Goal: Information Seeking & Learning: Stay updated

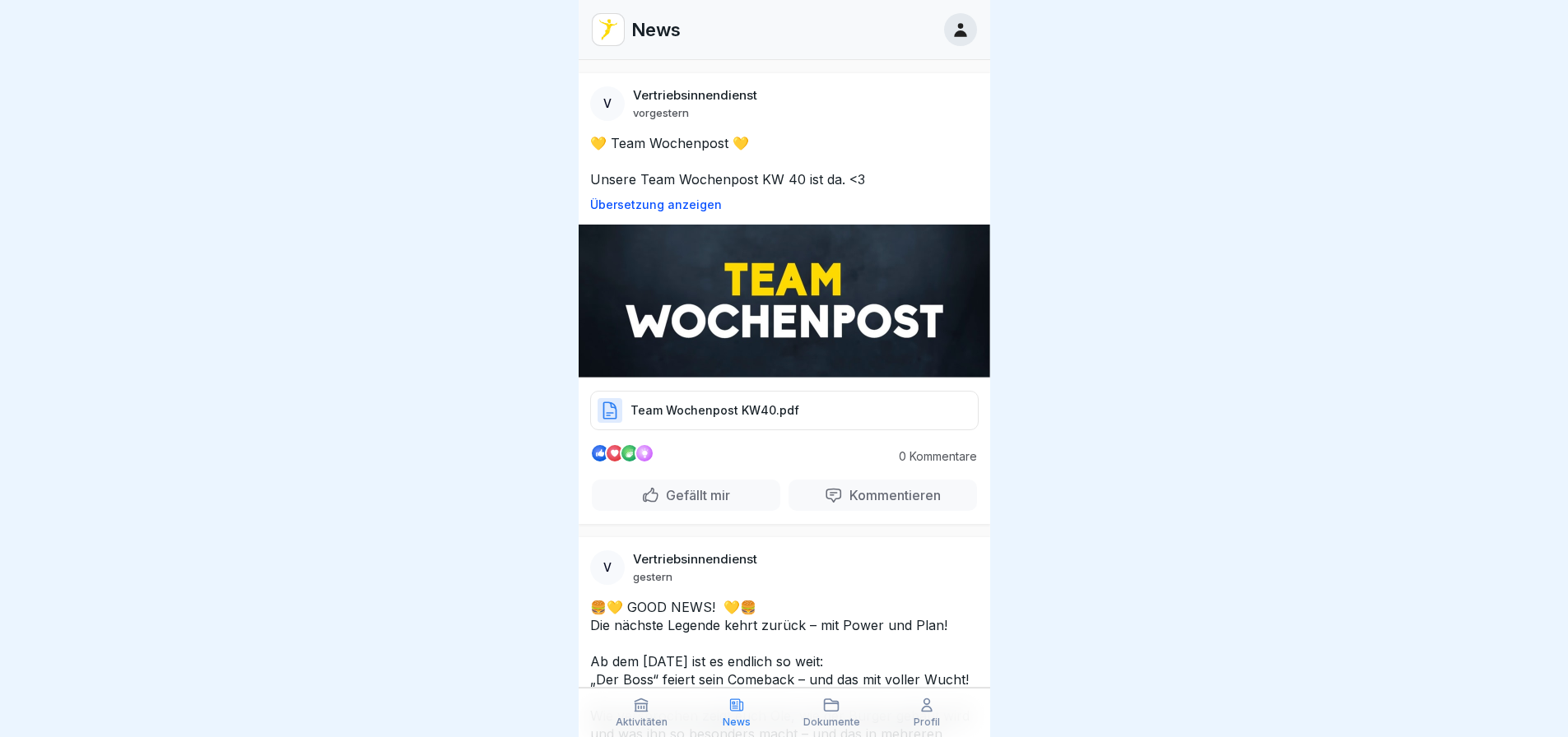
click at [700, 403] on p "Team Wochenpost KW40.pdf" at bounding box center [715, 411] width 169 height 17
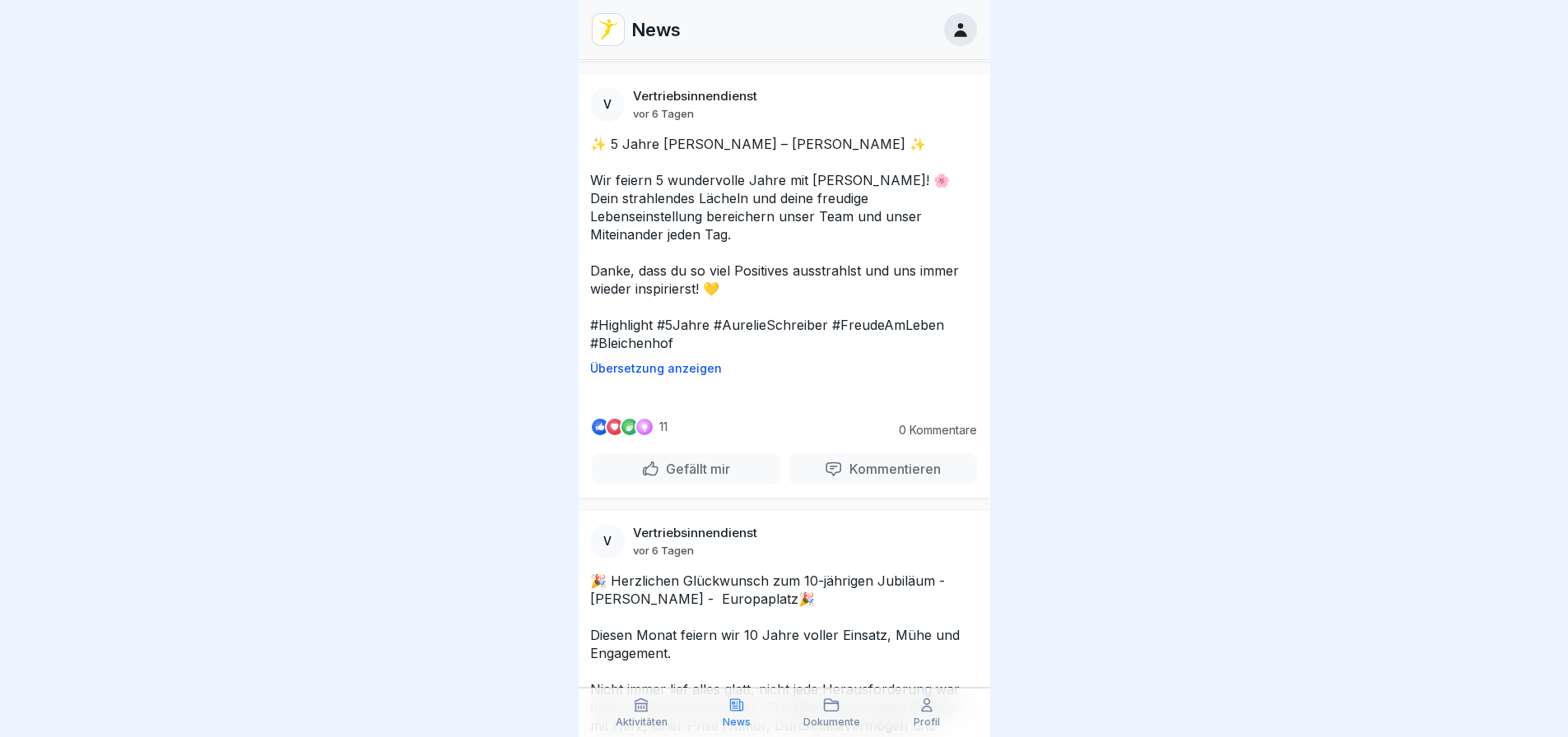
scroll to position [12, 0]
click at [1223, 428] on div at bounding box center [784, 368] width 1568 height 737
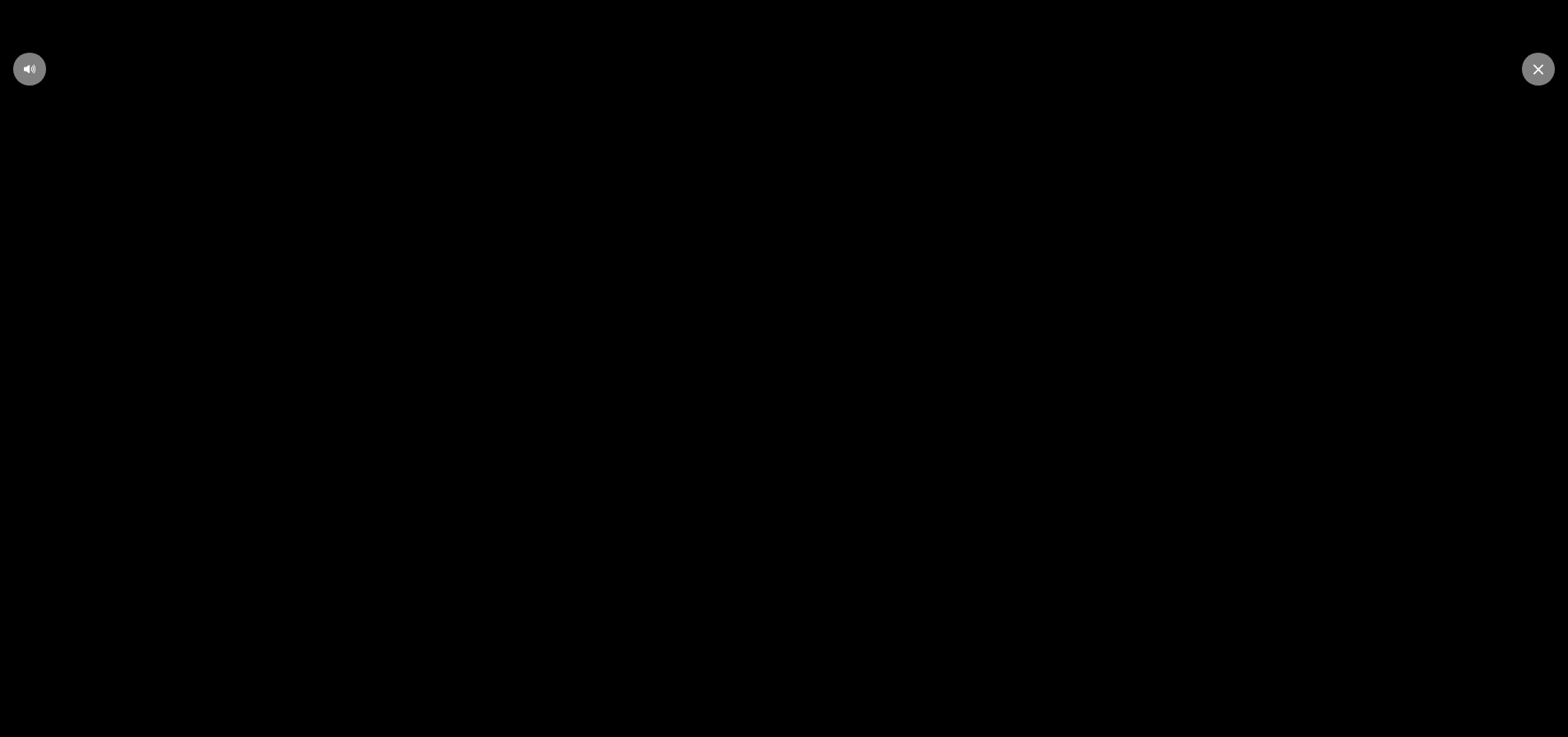
click at [1186, 650] on video at bounding box center [784, 368] width 1568 height 737
click at [1542, 62] on div at bounding box center [1538, 68] width 33 height 33
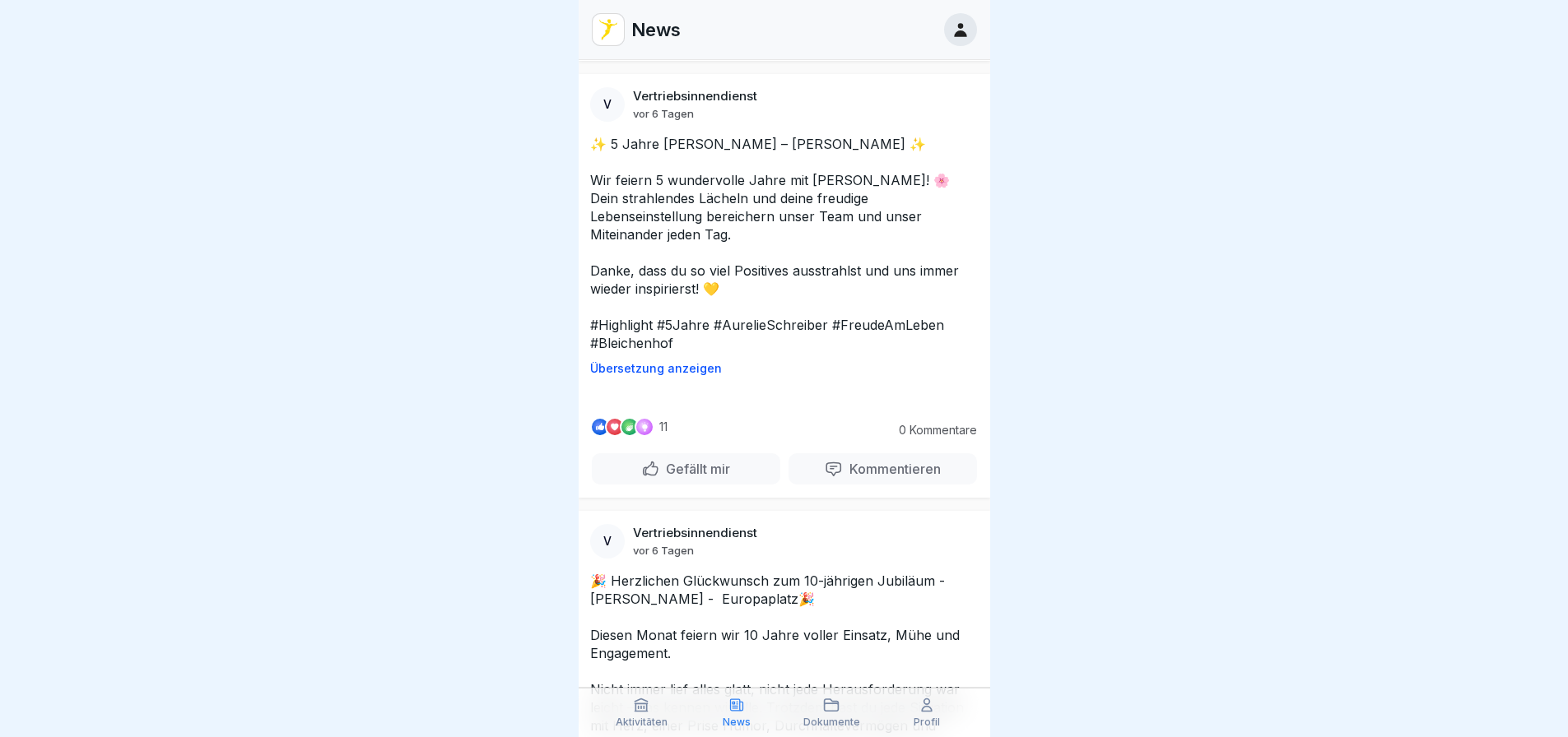
scroll to position [0, 0]
click at [1235, 351] on div at bounding box center [784, 368] width 1568 height 737
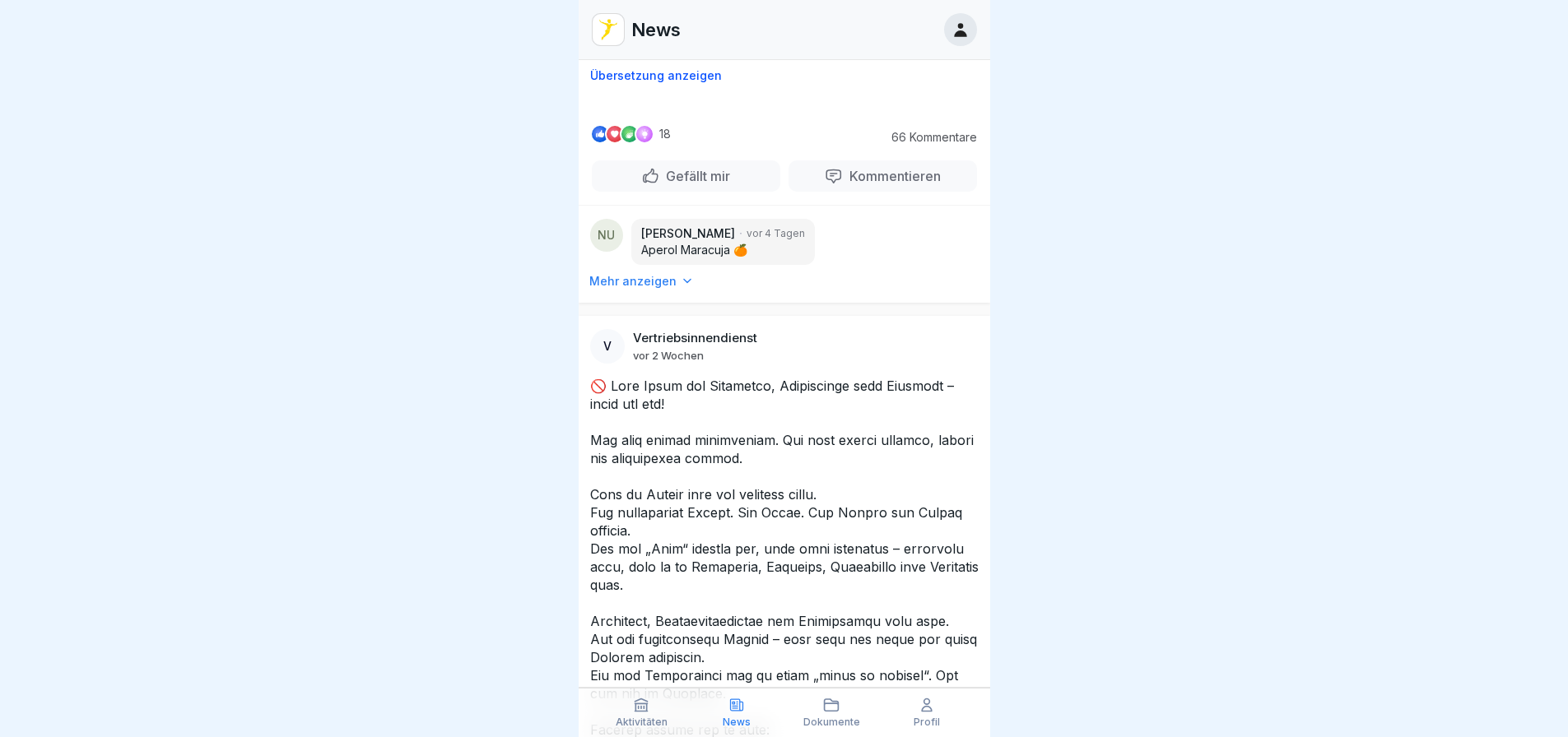
scroll to position [8033, 0]
